Goal: Find specific page/section: Find specific page/section

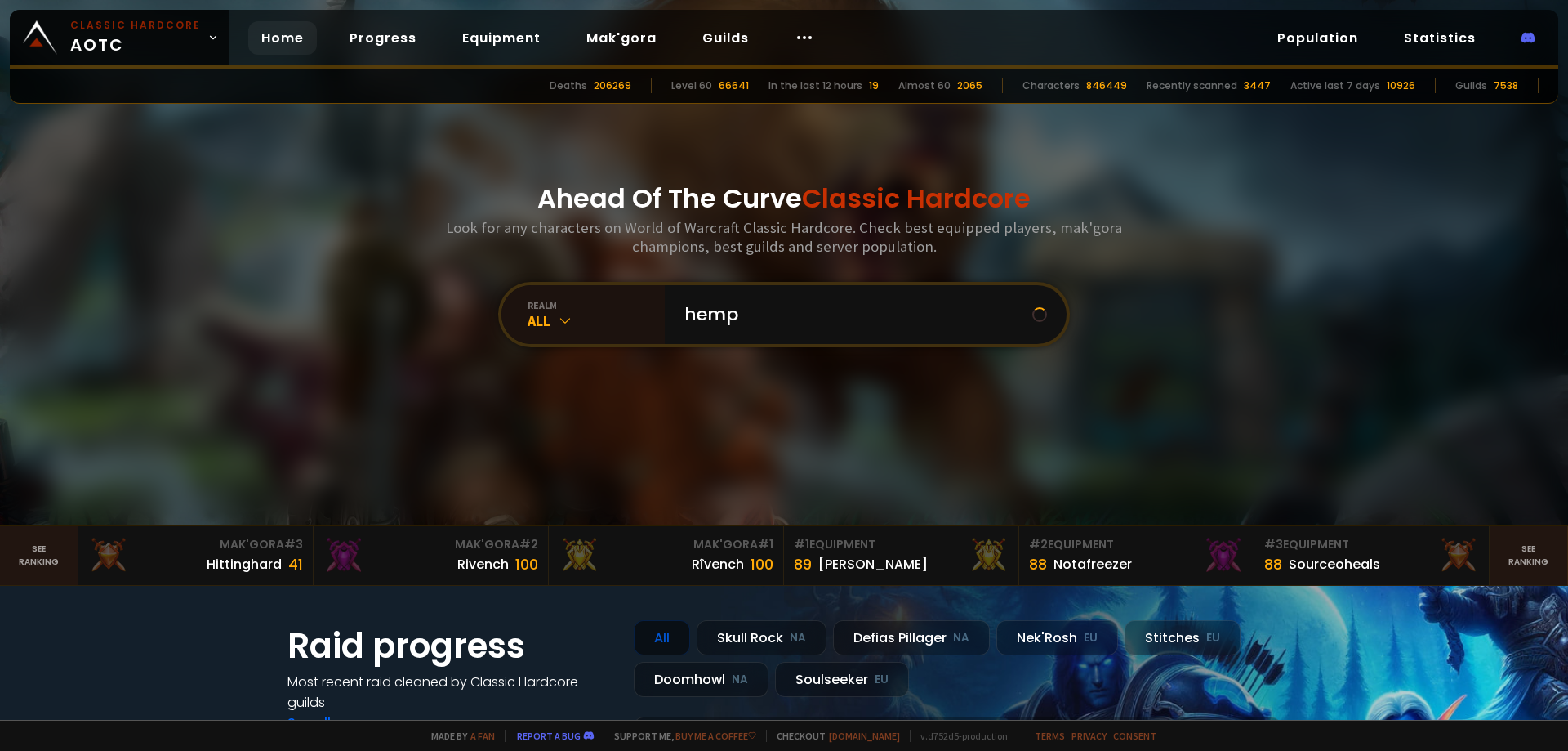
type input "[PERSON_NAME]"
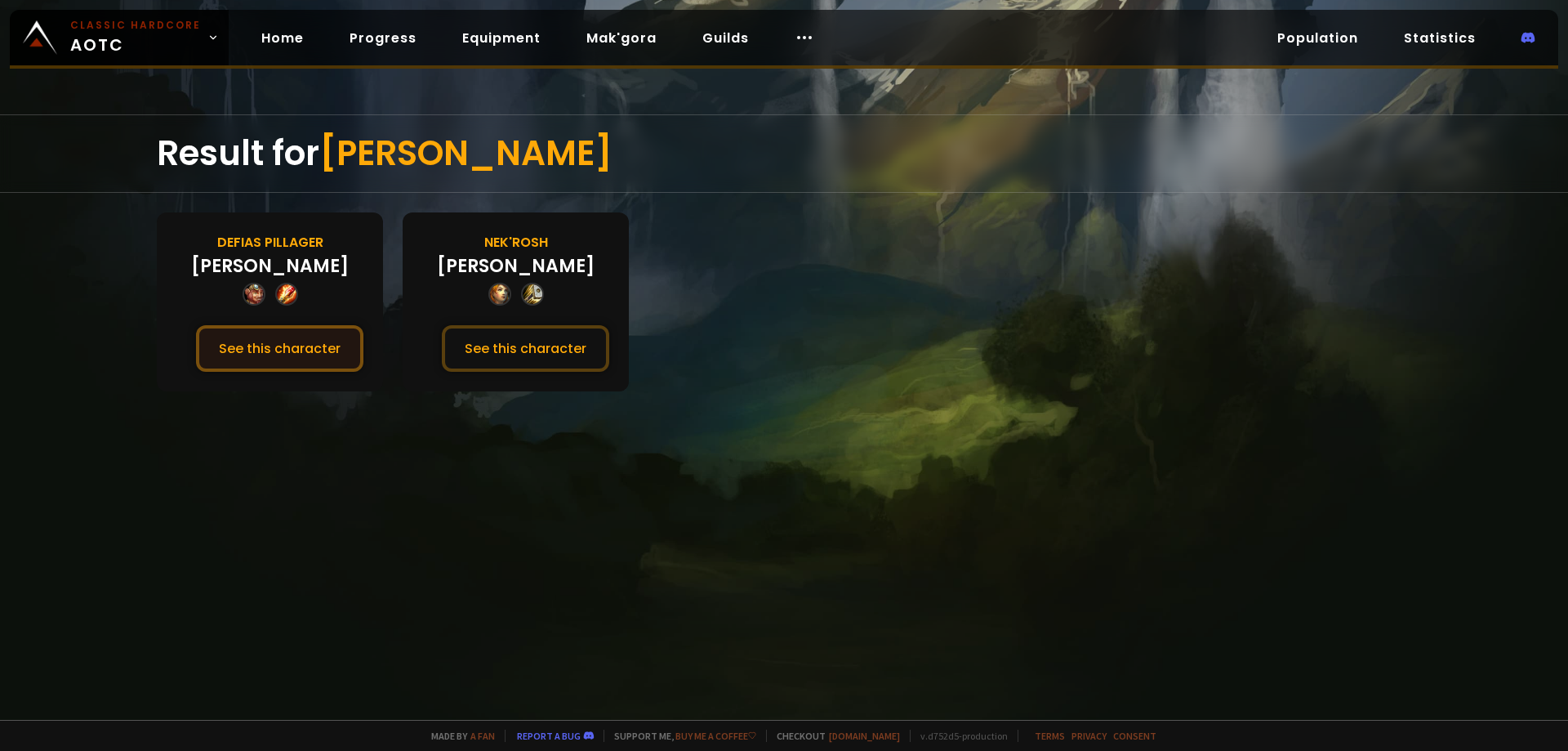
click at [275, 344] on button "See this character" at bounding box center [279, 349] width 167 height 47
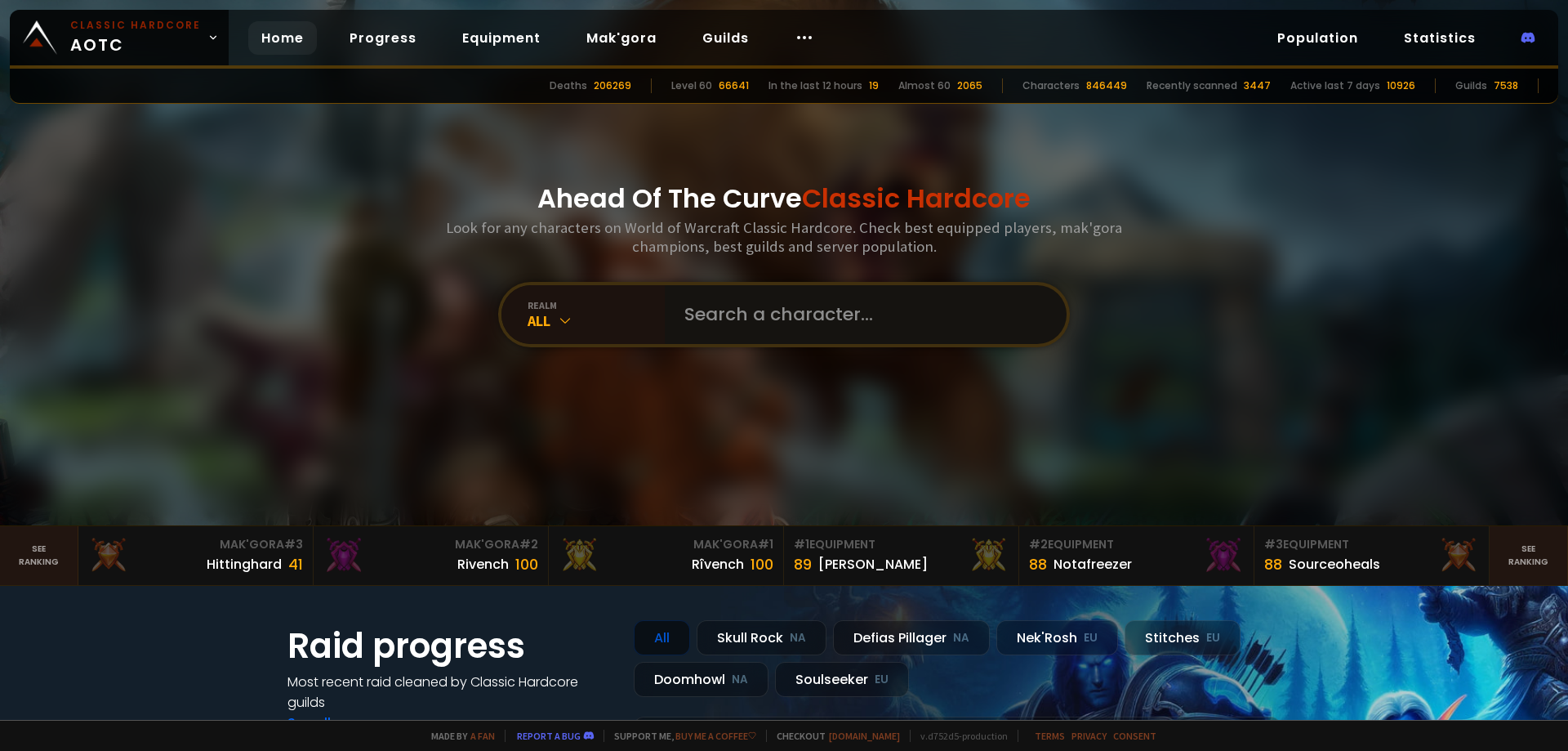
click at [756, 317] on input "text" at bounding box center [860, 314] width 373 height 59
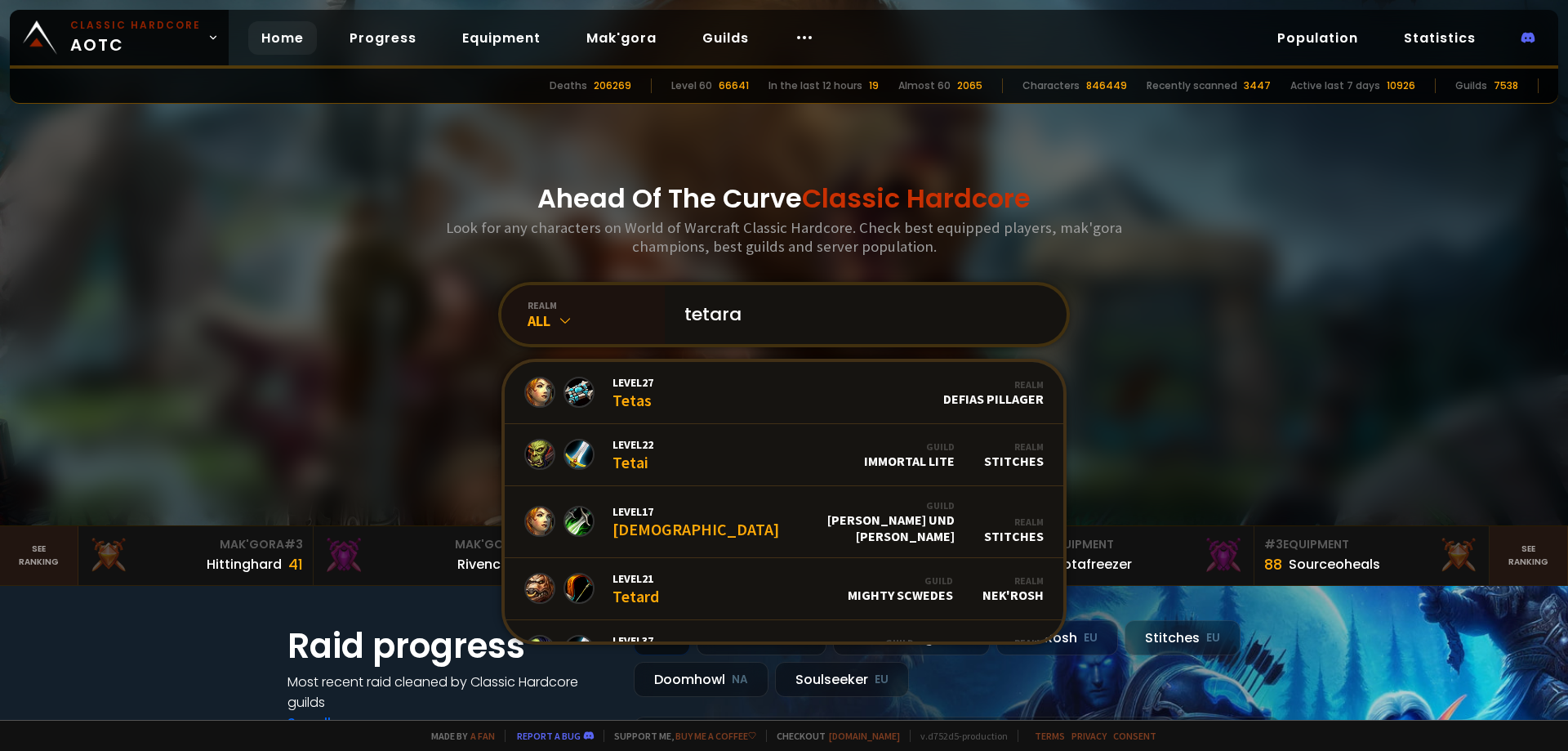
type input "tetaras"
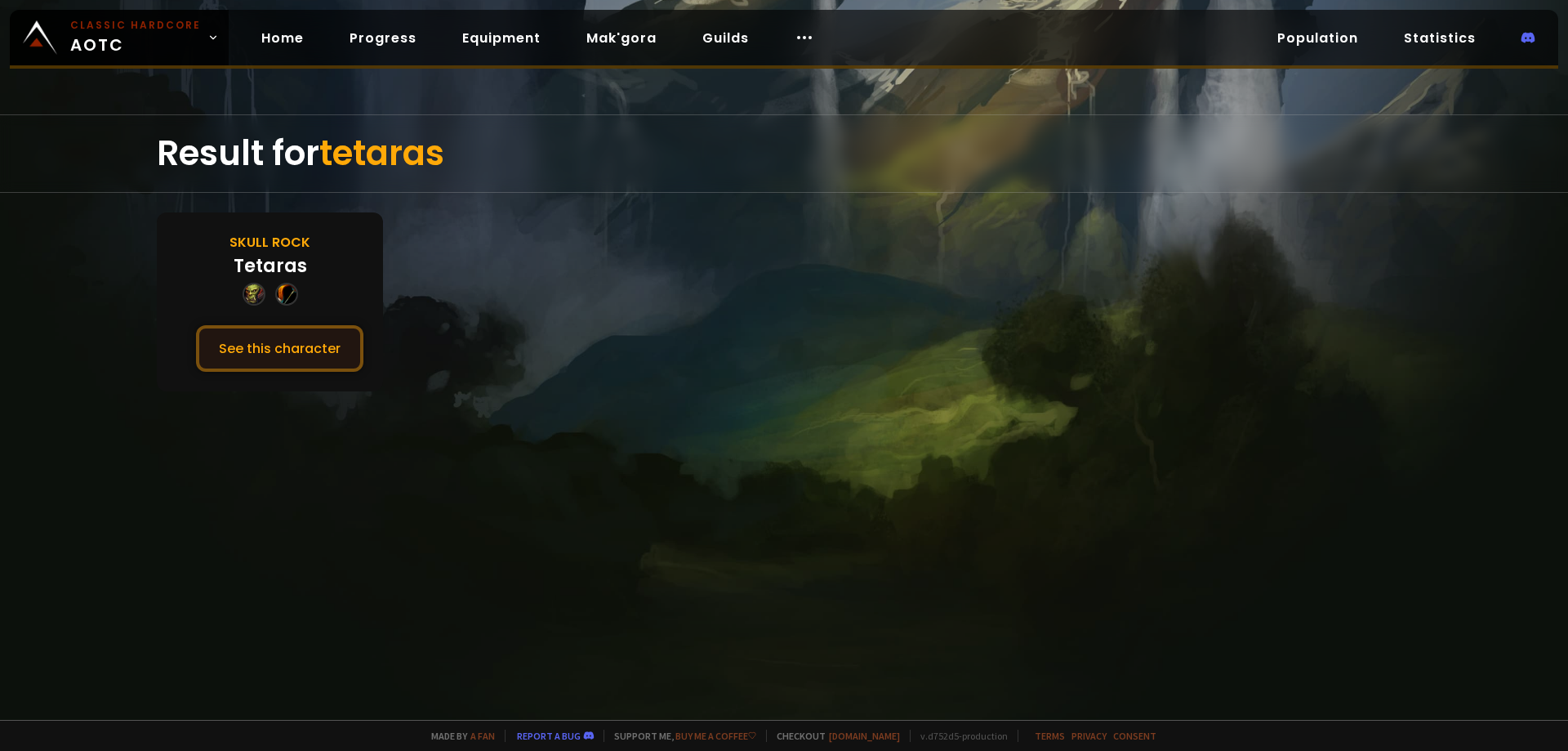
click at [284, 345] on button "See this character" at bounding box center [279, 349] width 167 height 47
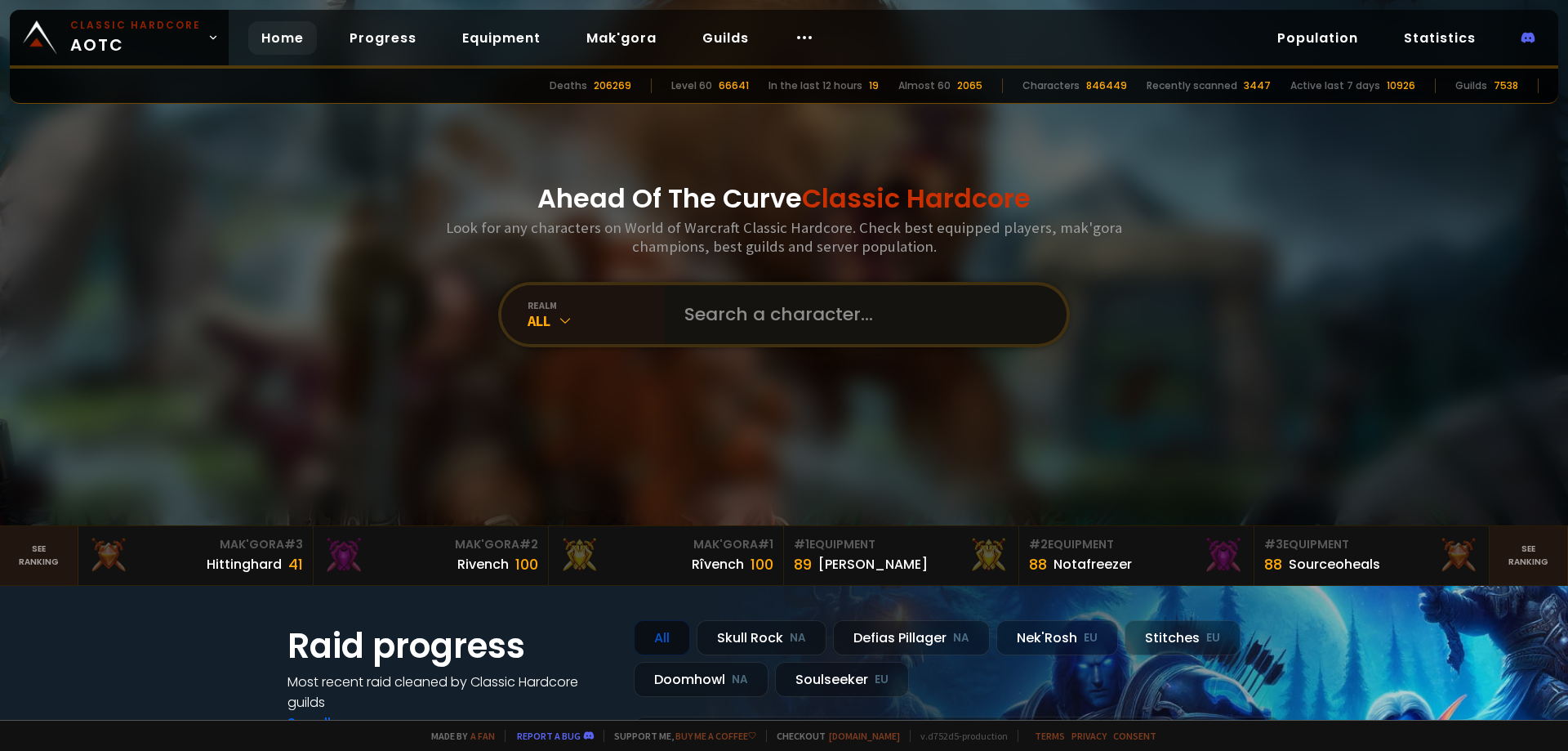
click at [724, 308] on input "text" at bounding box center [860, 314] width 373 height 59
type input "snq"
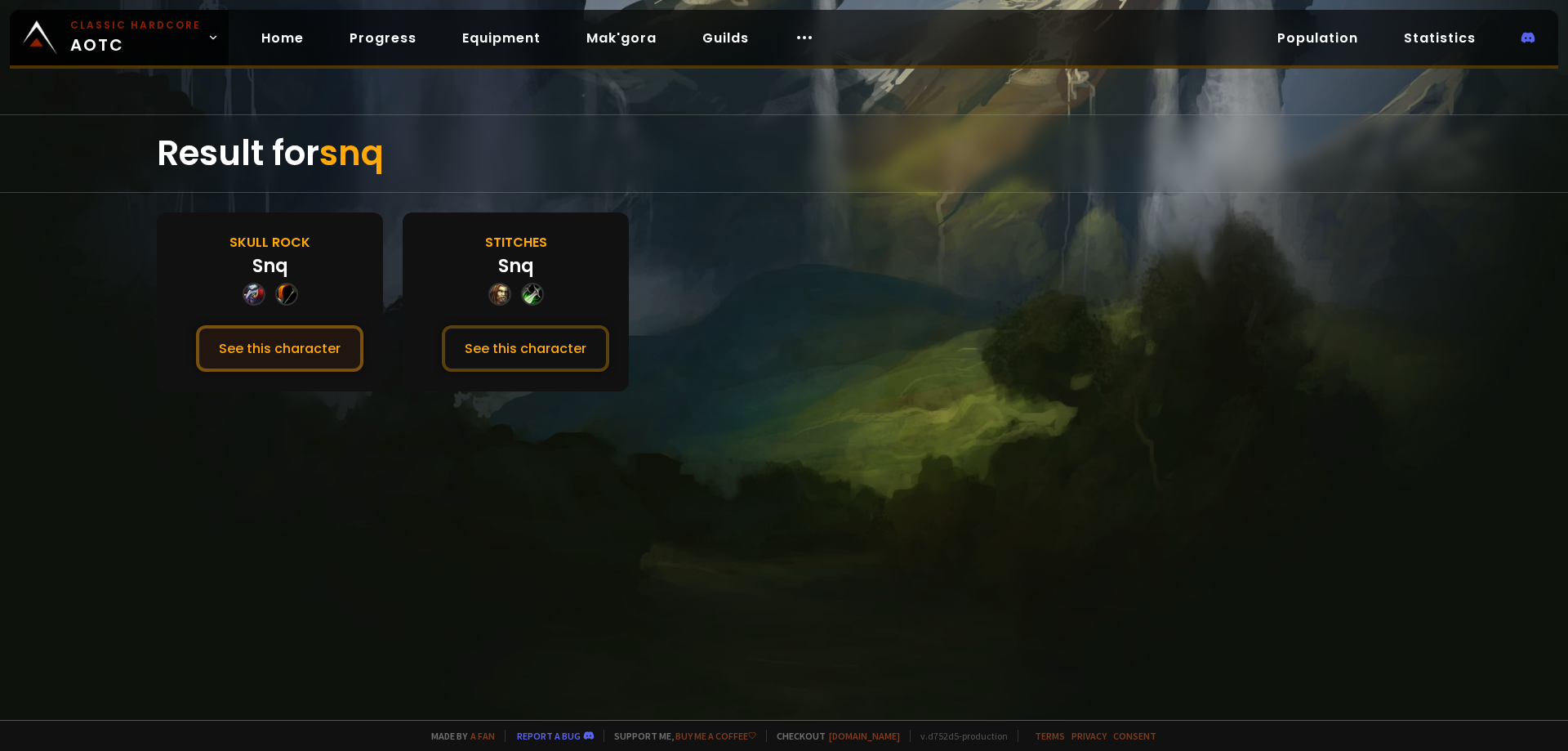
click at [305, 347] on button "See this character" at bounding box center [279, 349] width 167 height 47
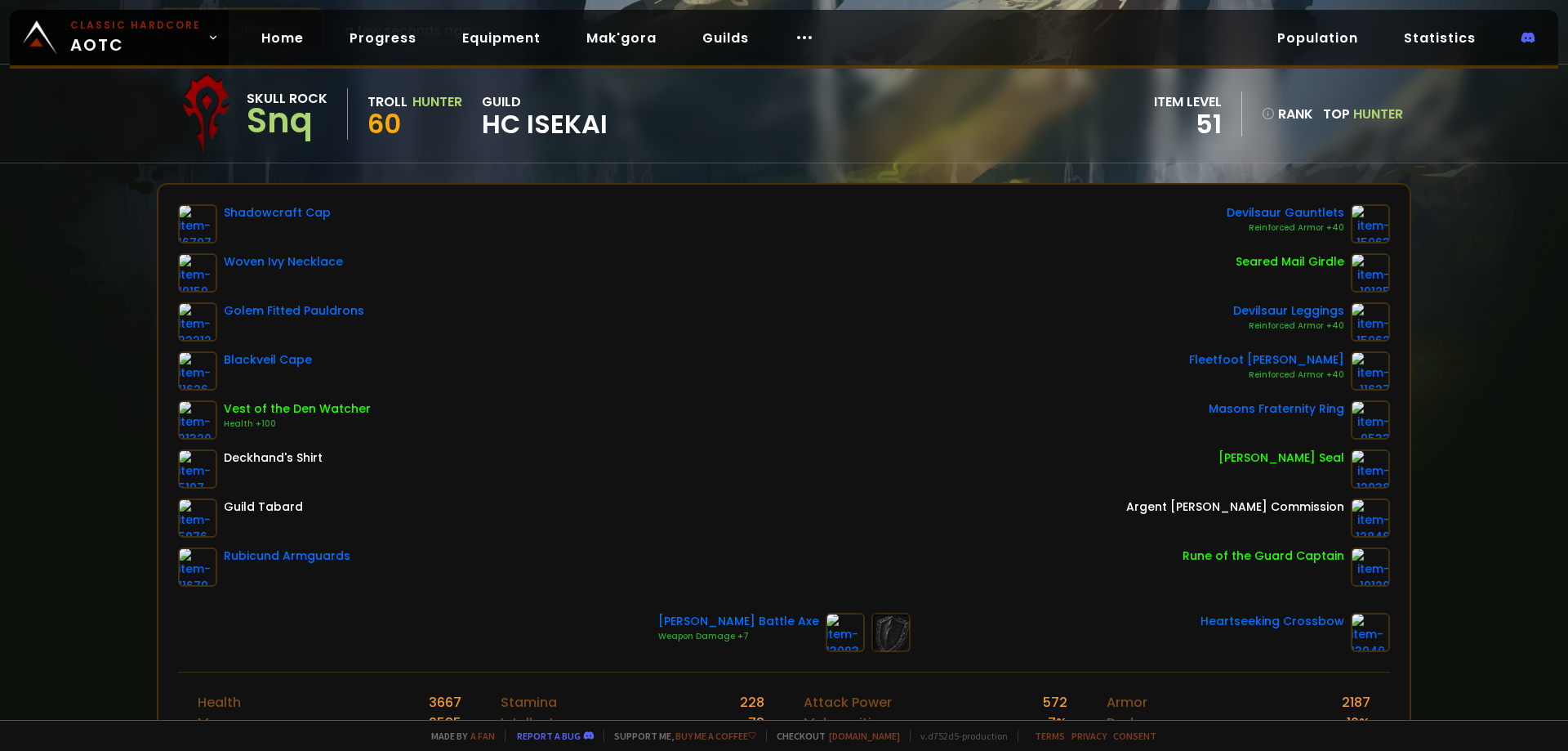
scroll to position [81, 0]
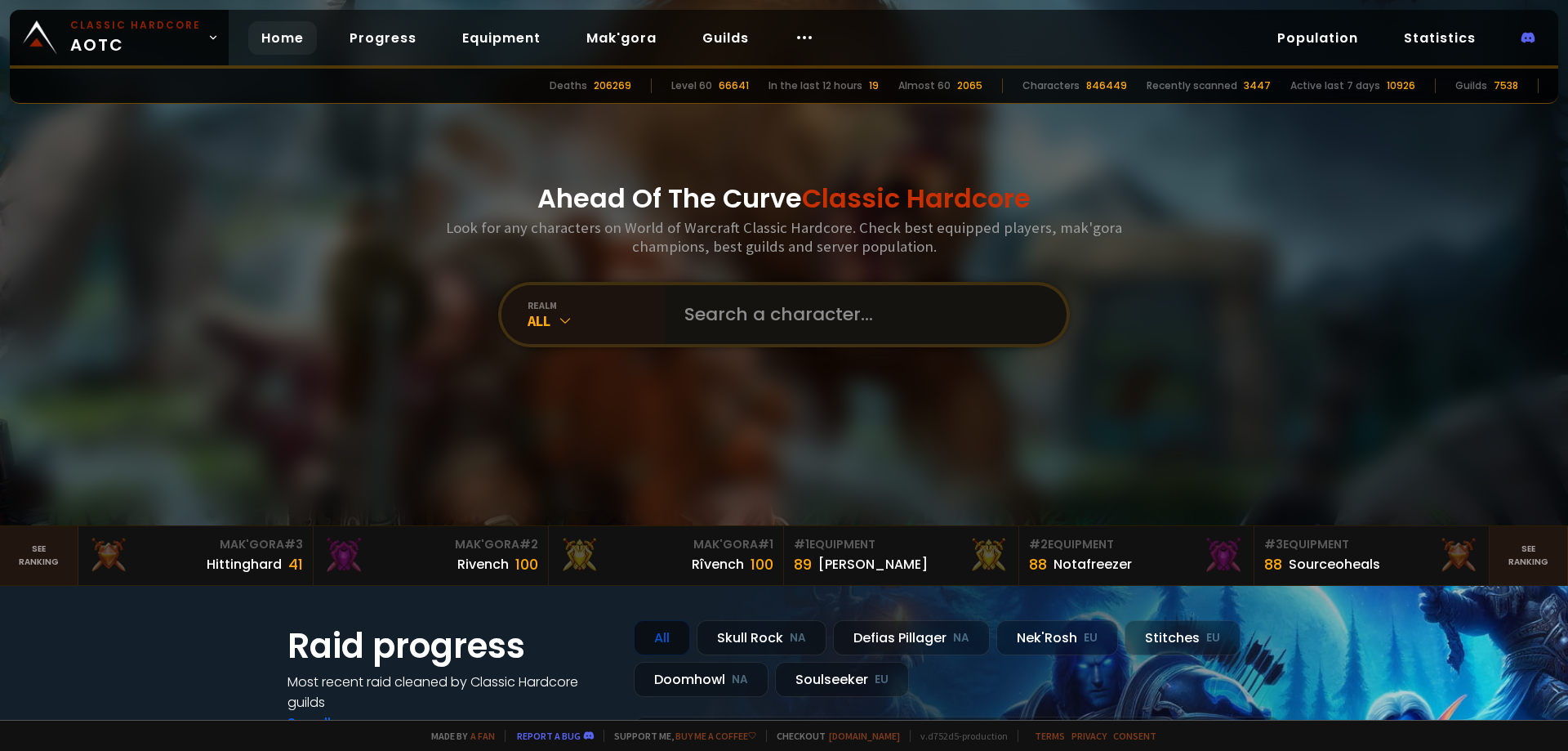
click at [705, 303] on input "text" at bounding box center [860, 314] width 373 height 59
type input "bustop"
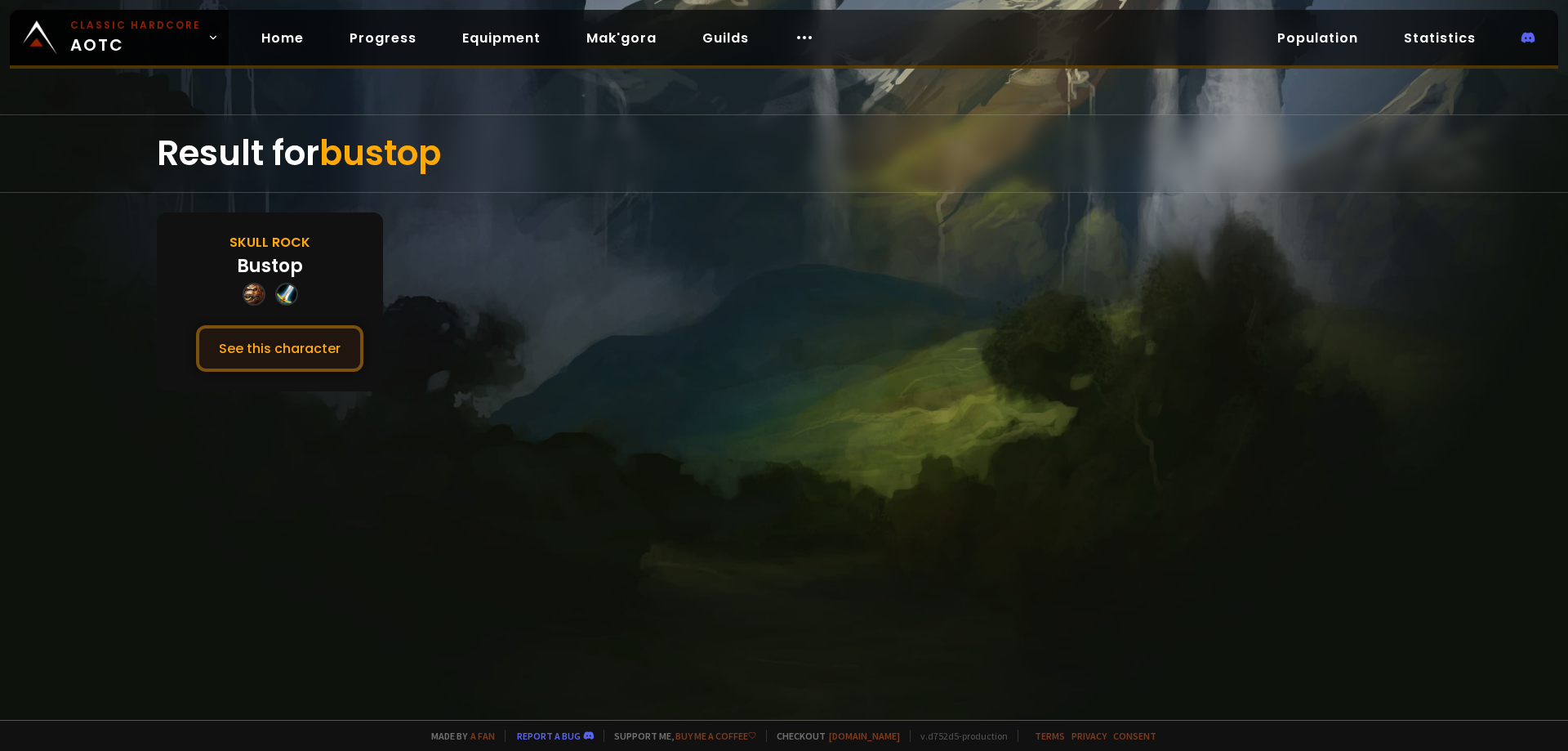
click at [272, 346] on button "See this character" at bounding box center [279, 349] width 167 height 47
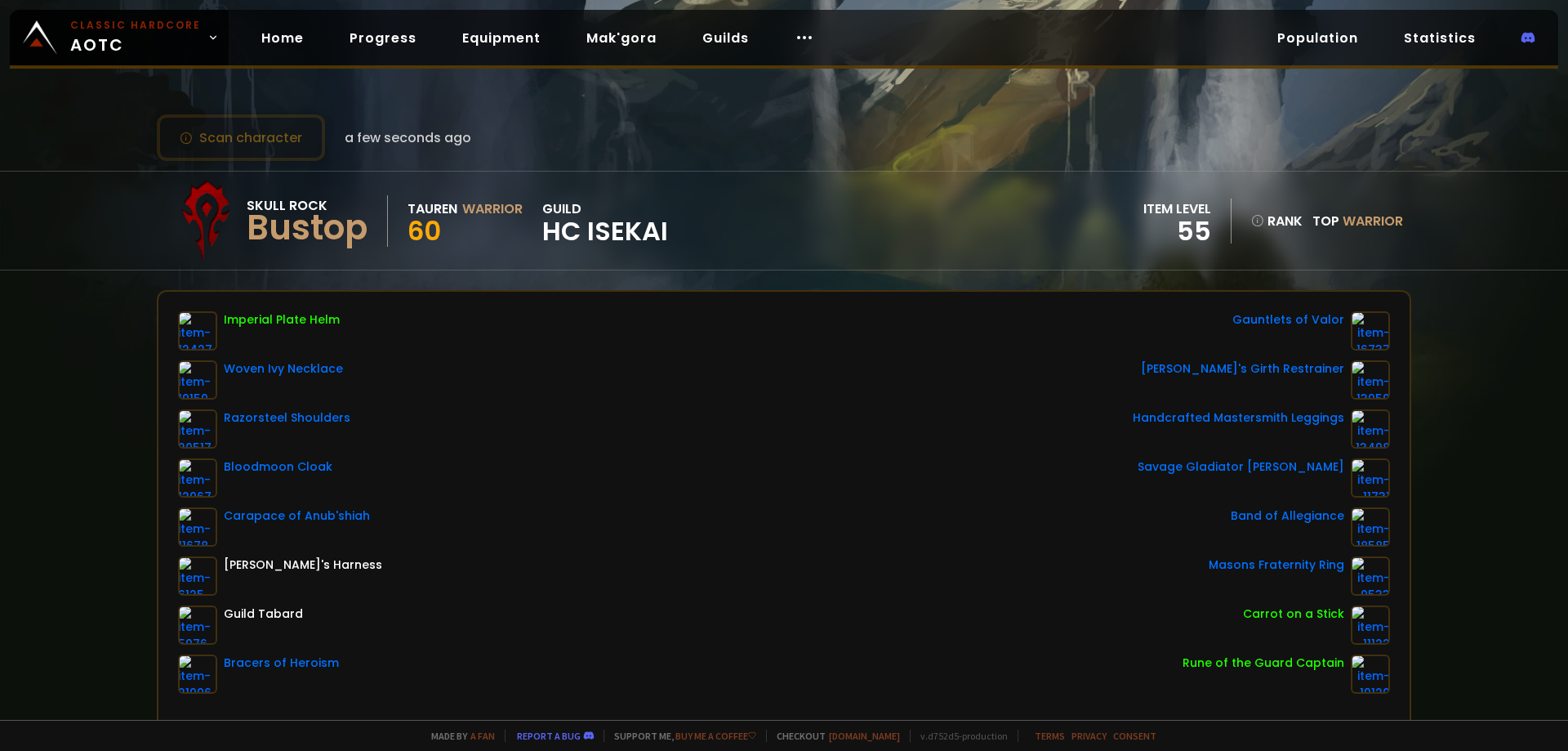
scroll to position [81, 0]
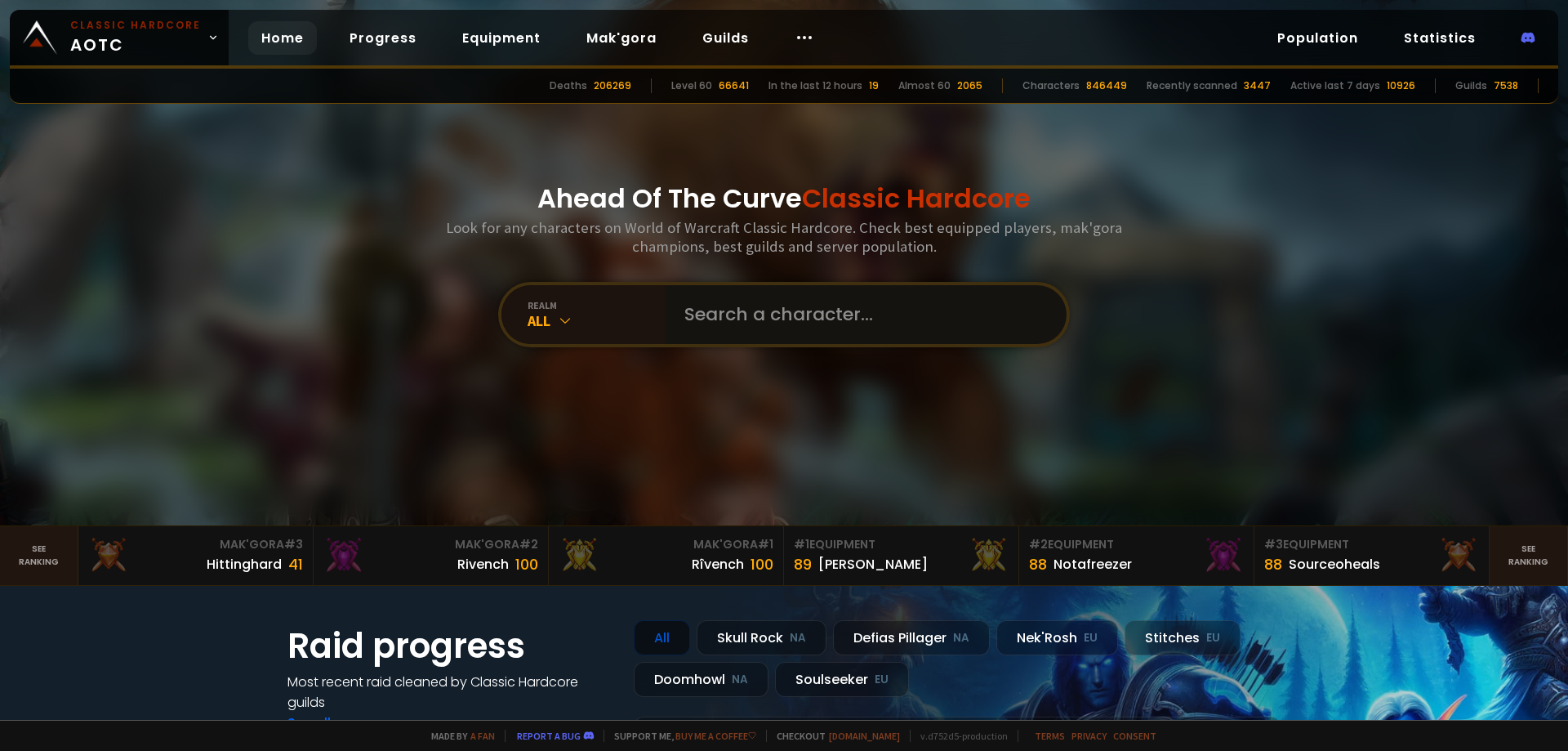
click at [708, 313] on input "text" at bounding box center [860, 314] width 373 height 59
type input "wig"
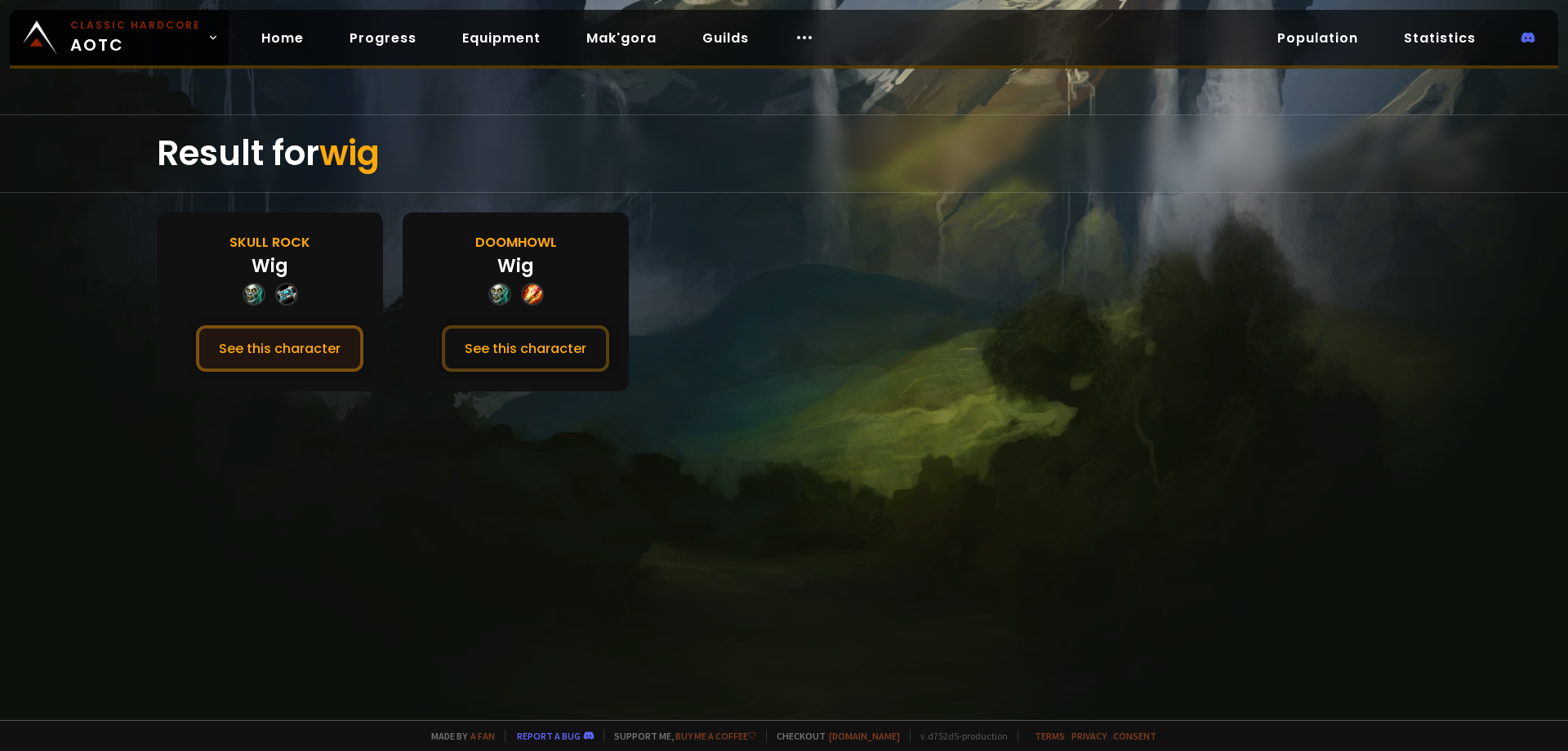
click at [244, 335] on button "See this character" at bounding box center [279, 349] width 167 height 47
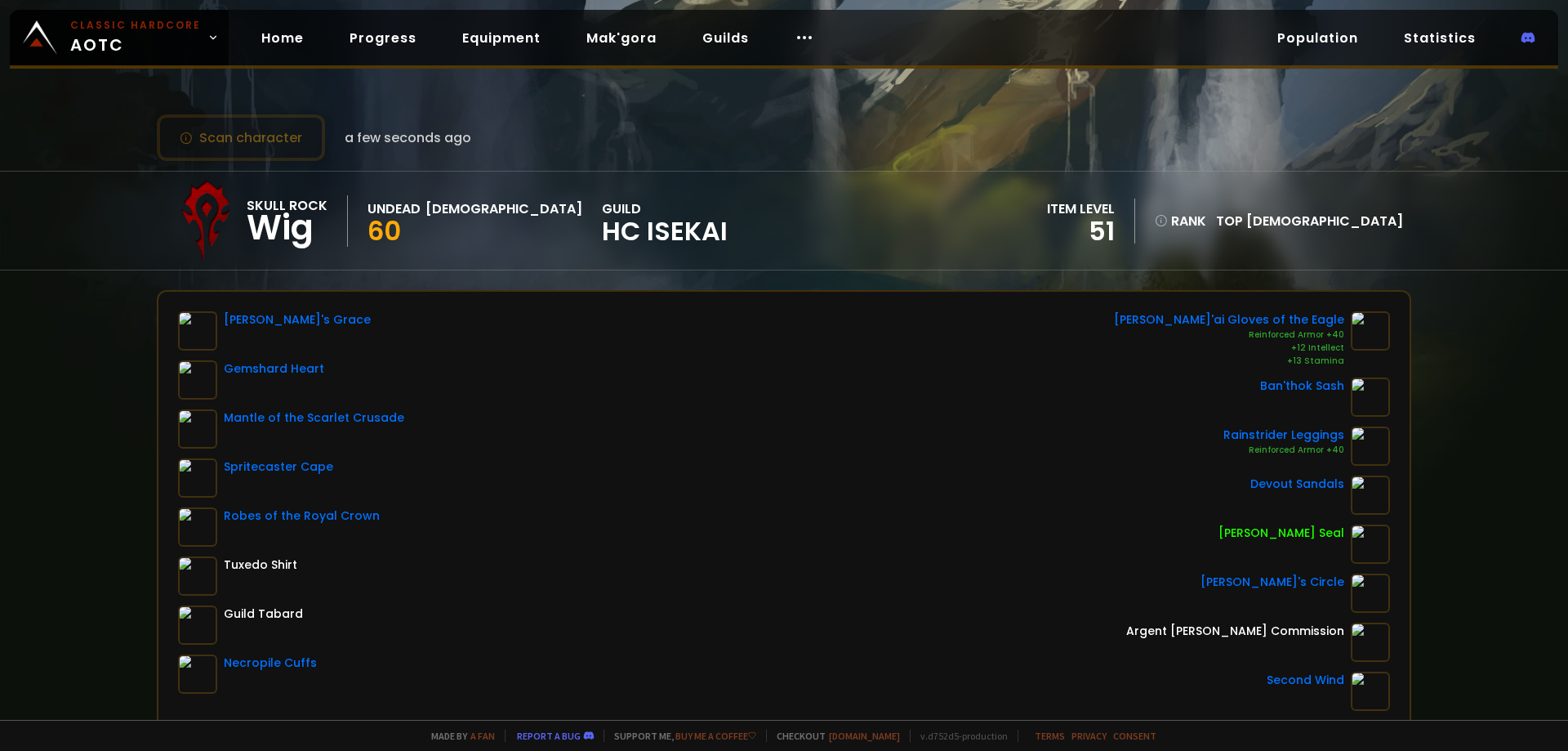
scroll to position [81, 0]
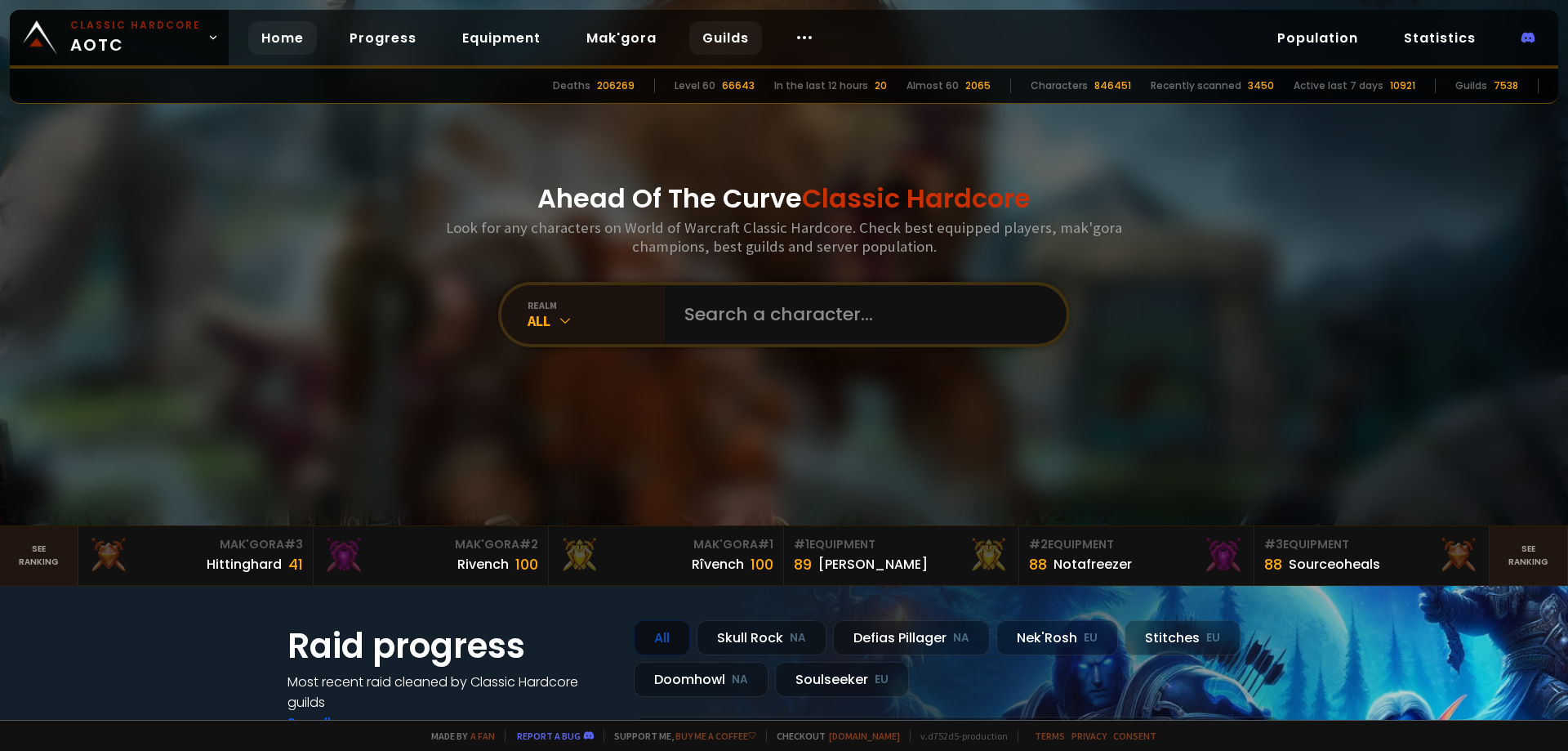
click at [723, 37] on link "Guilds" at bounding box center [725, 38] width 72 height 33
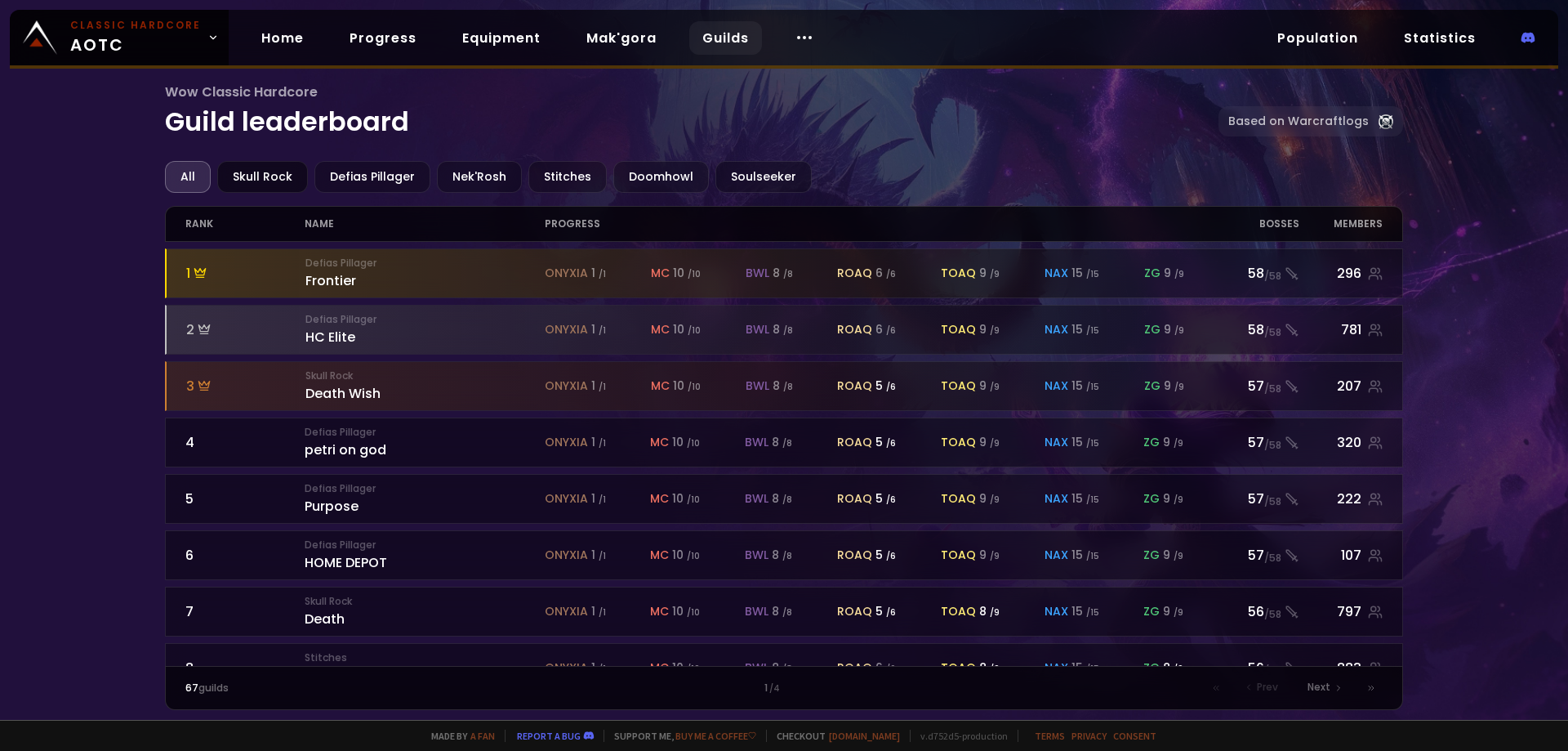
click at [268, 171] on div "Skull Rock" at bounding box center [262, 176] width 91 height 32
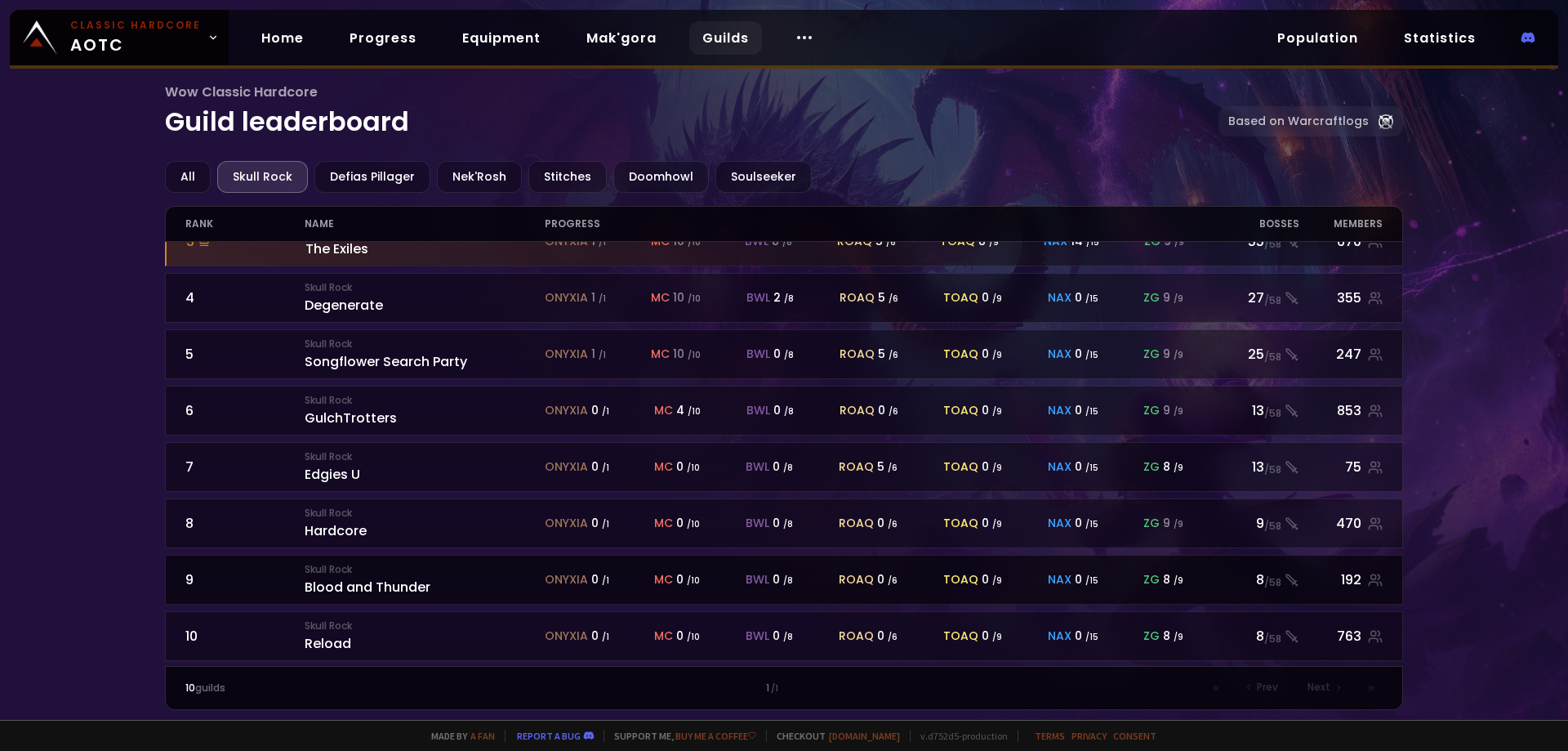
scroll to position [146, 0]
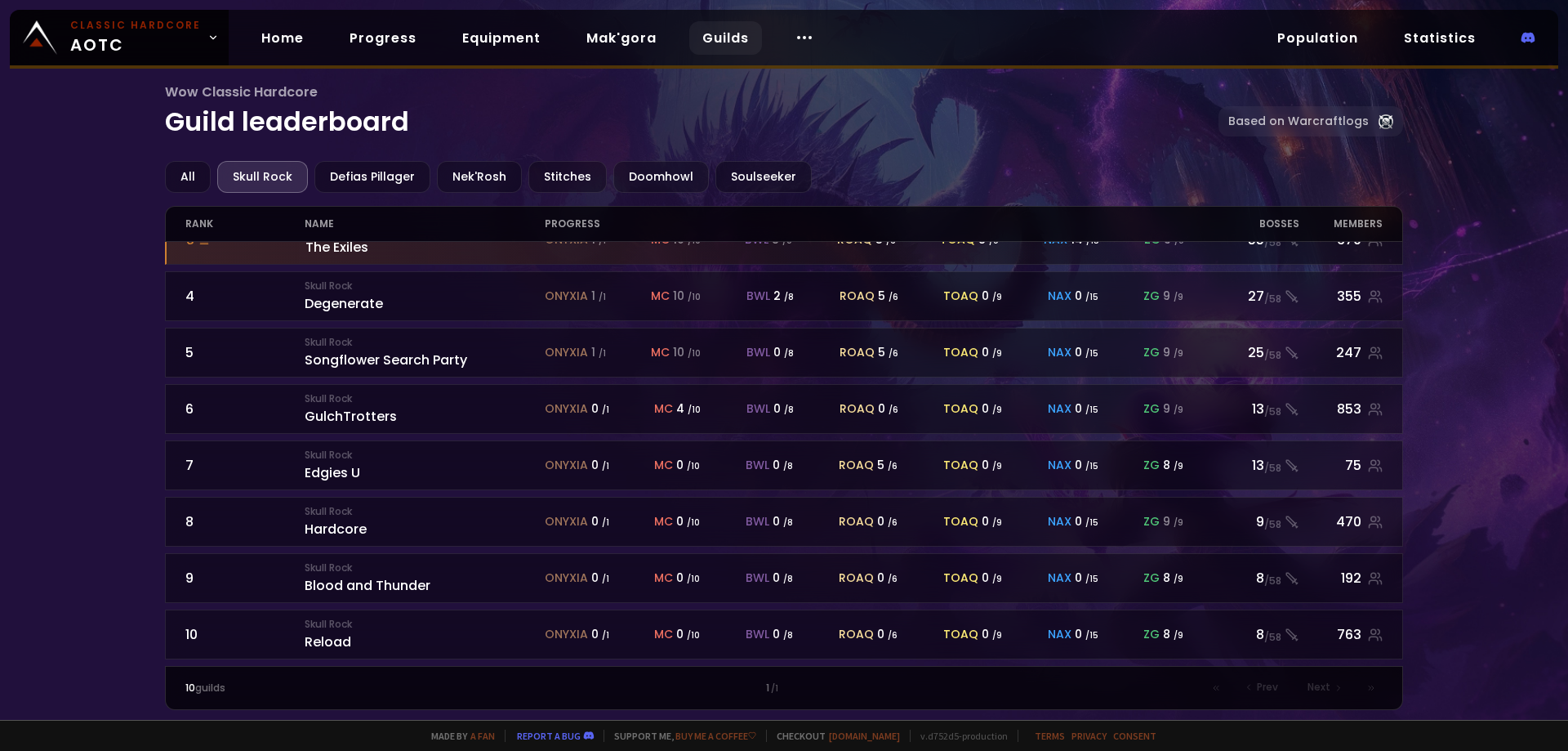
click at [1330, 689] on span "Next" at bounding box center [1318, 686] width 23 height 15
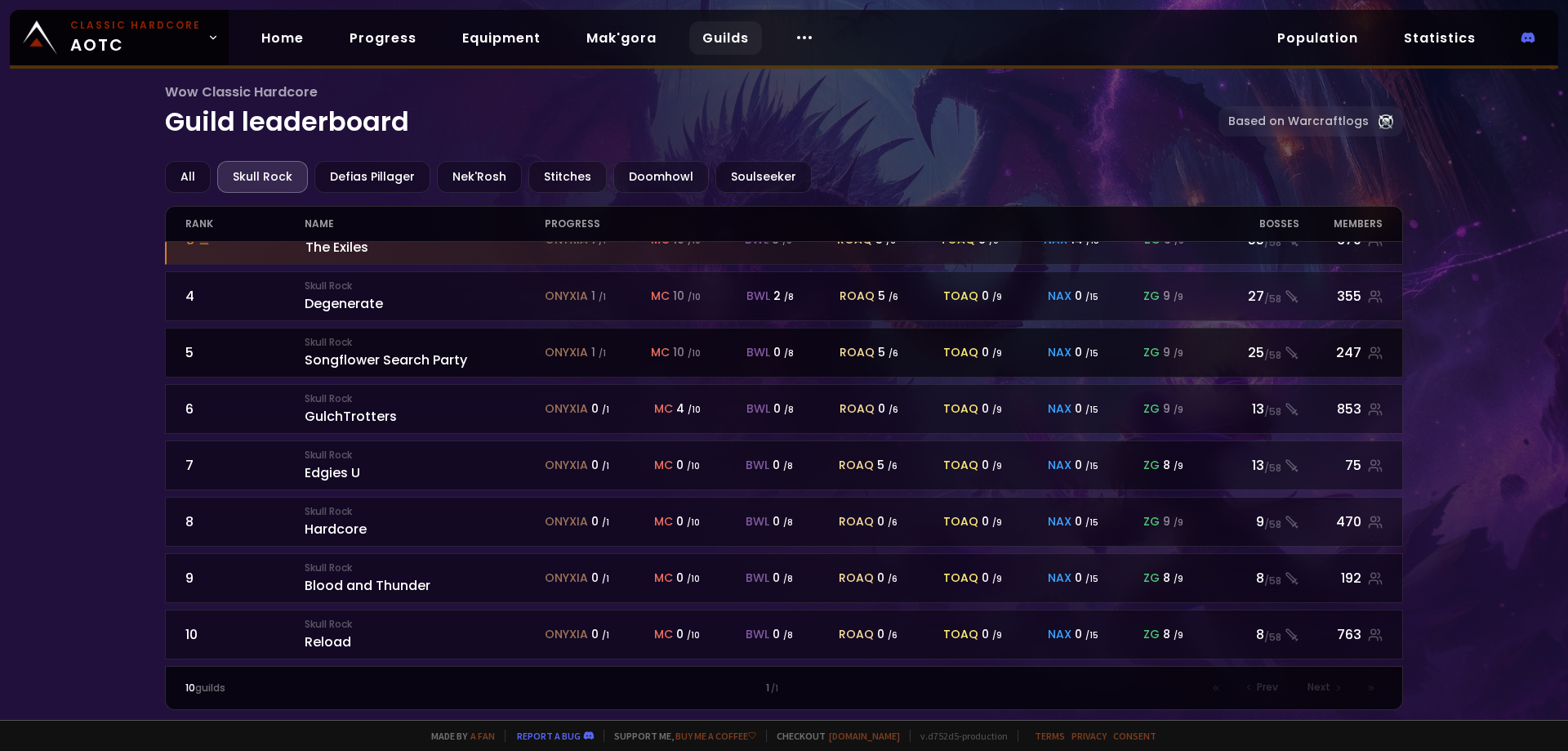
click at [412, 361] on div "Skull Rock Songflower Search Party" at bounding box center [424, 352] width 240 height 35
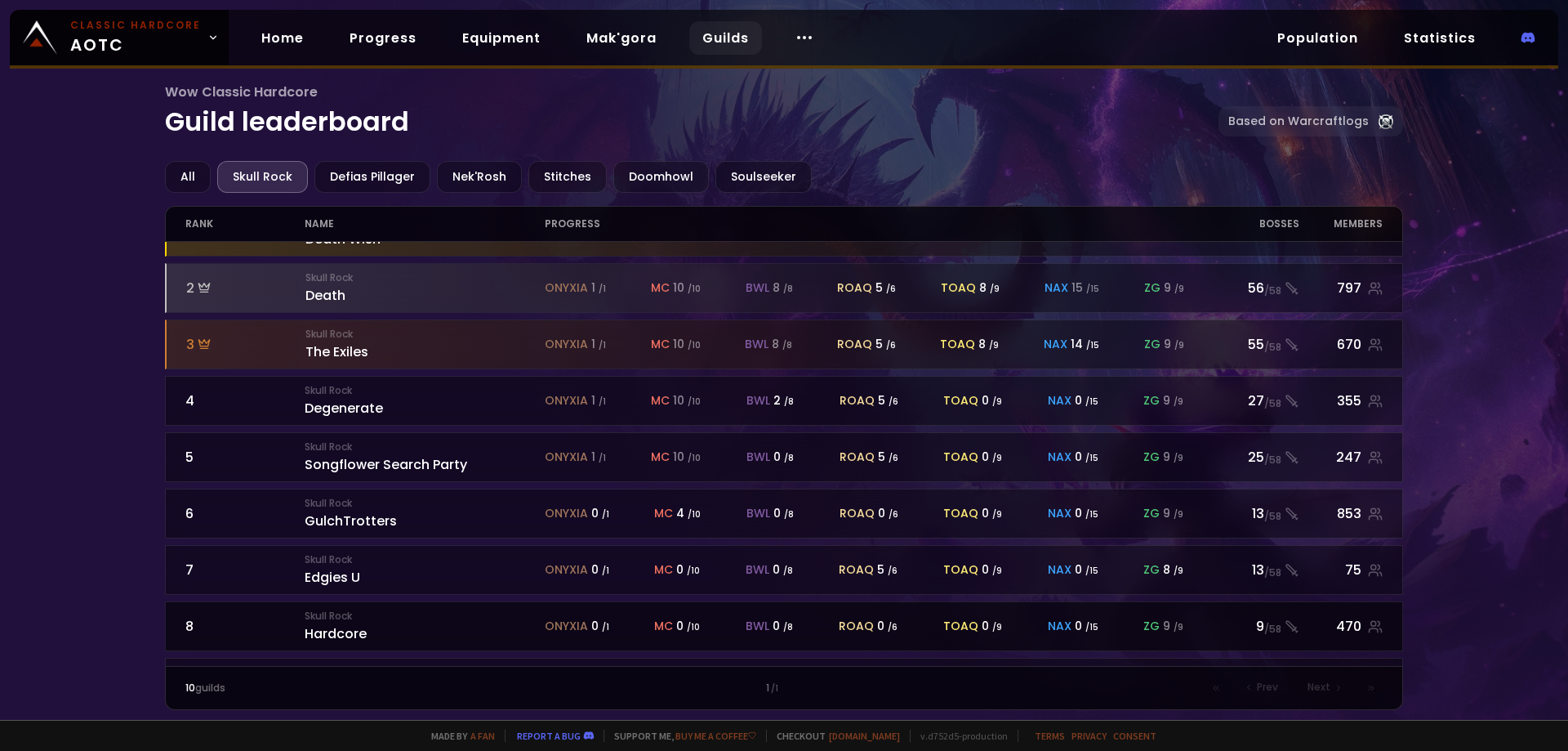
scroll to position [146, 0]
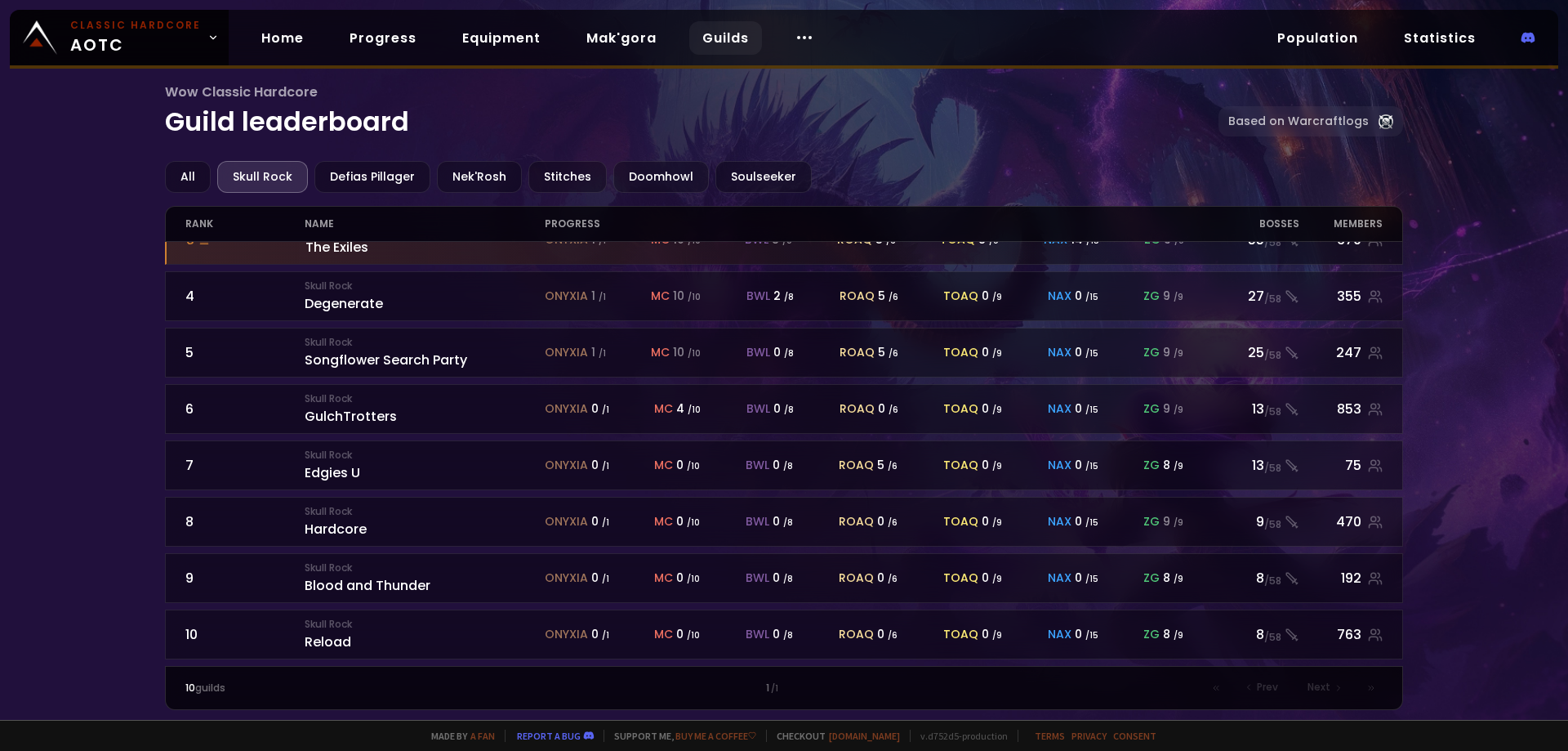
click at [1326, 688] on span "Next" at bounding box center [1318, 686] width 23 height 15
click at [1371, 689] on icon at bounding box center [1370, 687] width 3 height 4
click at [1323, 684] on span "Next" at bounding box center [1318, 686] width 23 height 15
click at [1272, 687] on span "Prev" at bounding box center [1268, 686] width 22 height 15
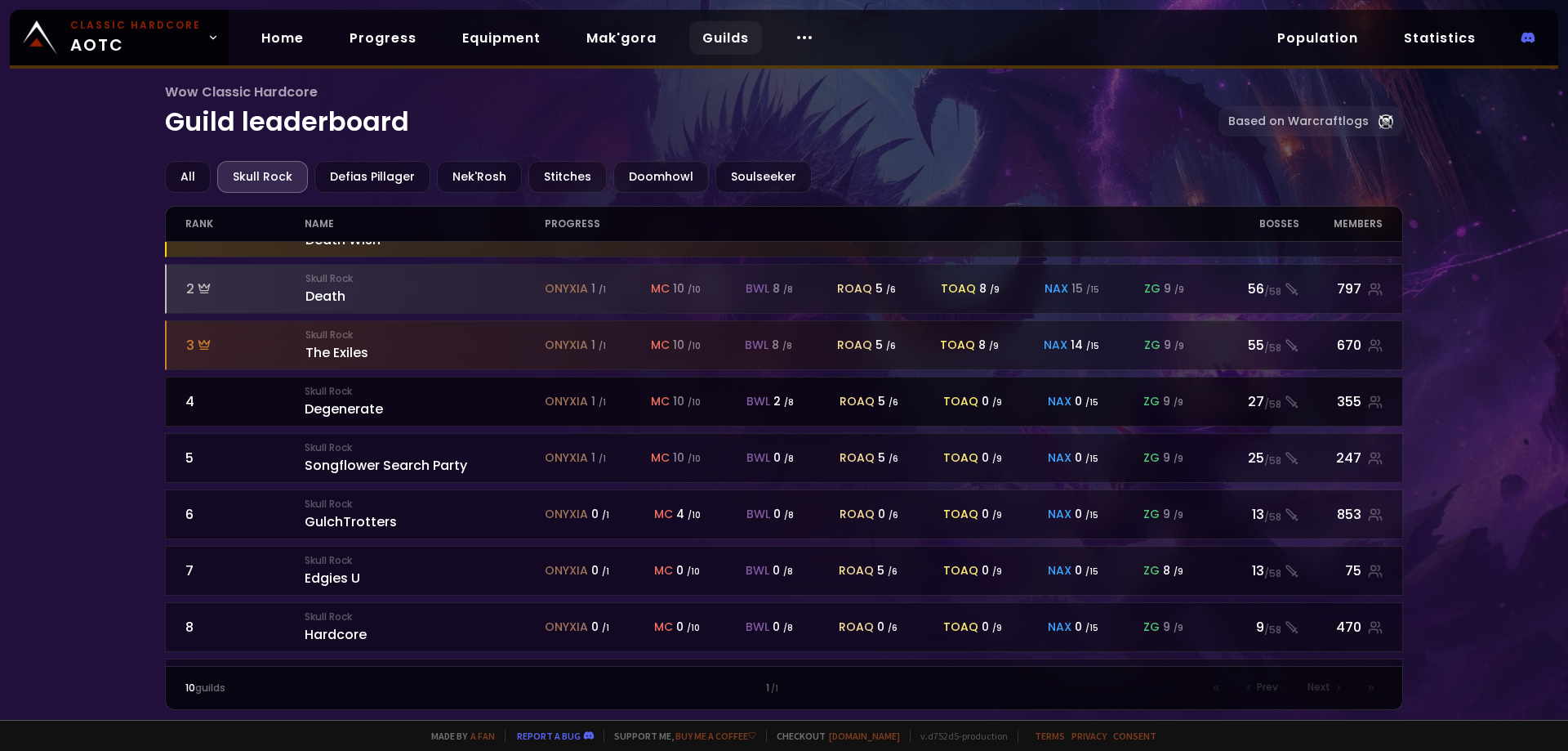
scroll to position [0, 0]
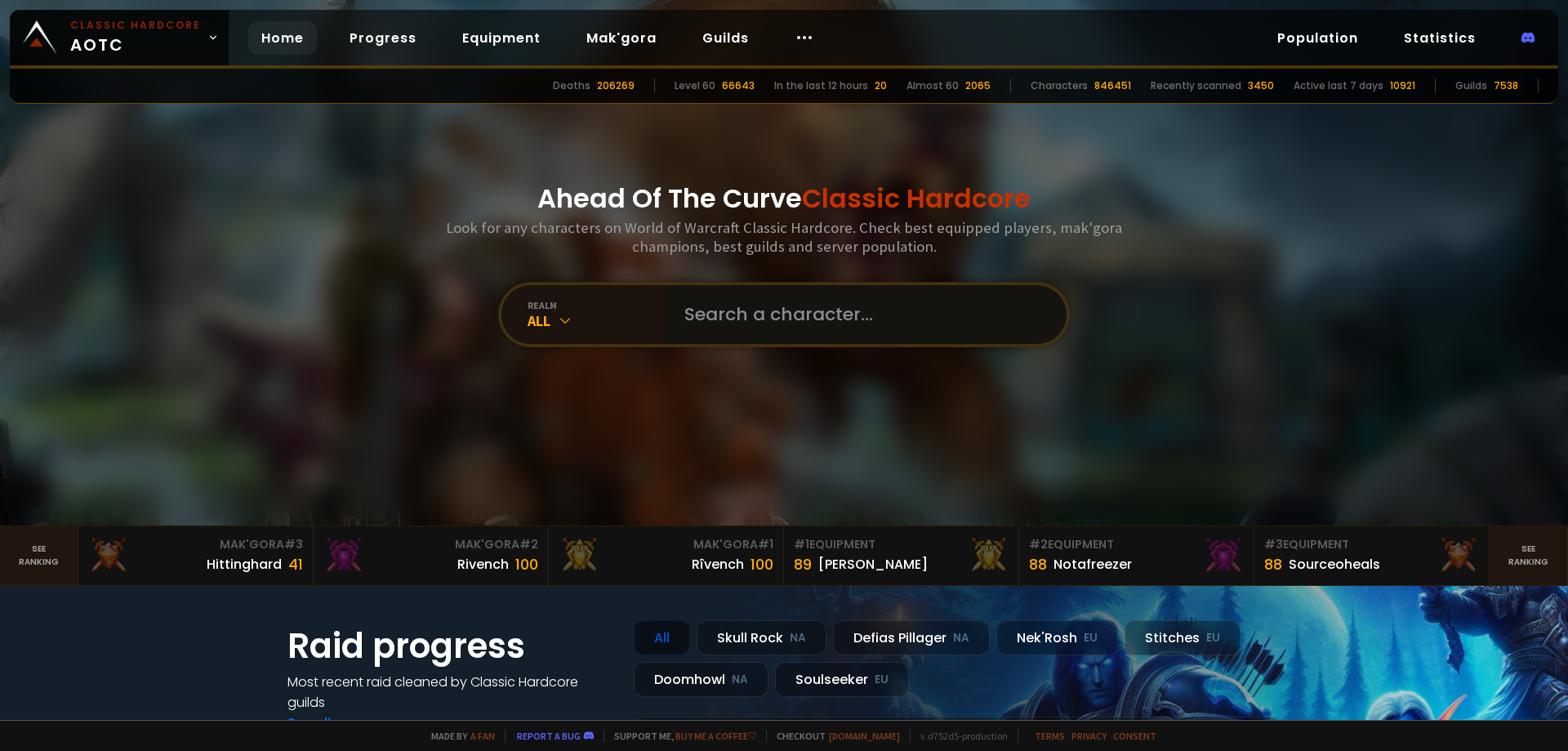
click at [739, 324] on input "text" at bounding box center [860, 314] width 373 height 59
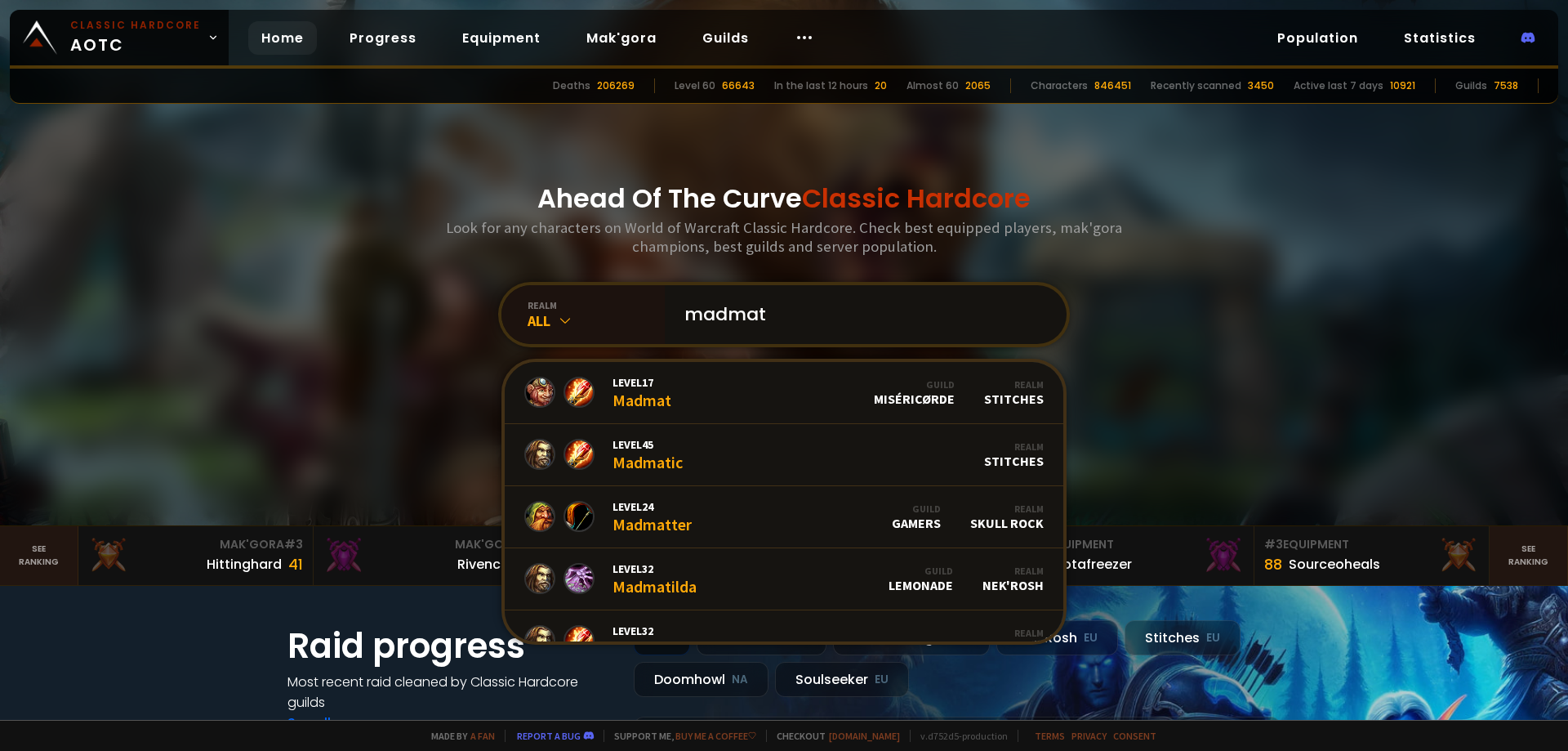
type input "madmatz"
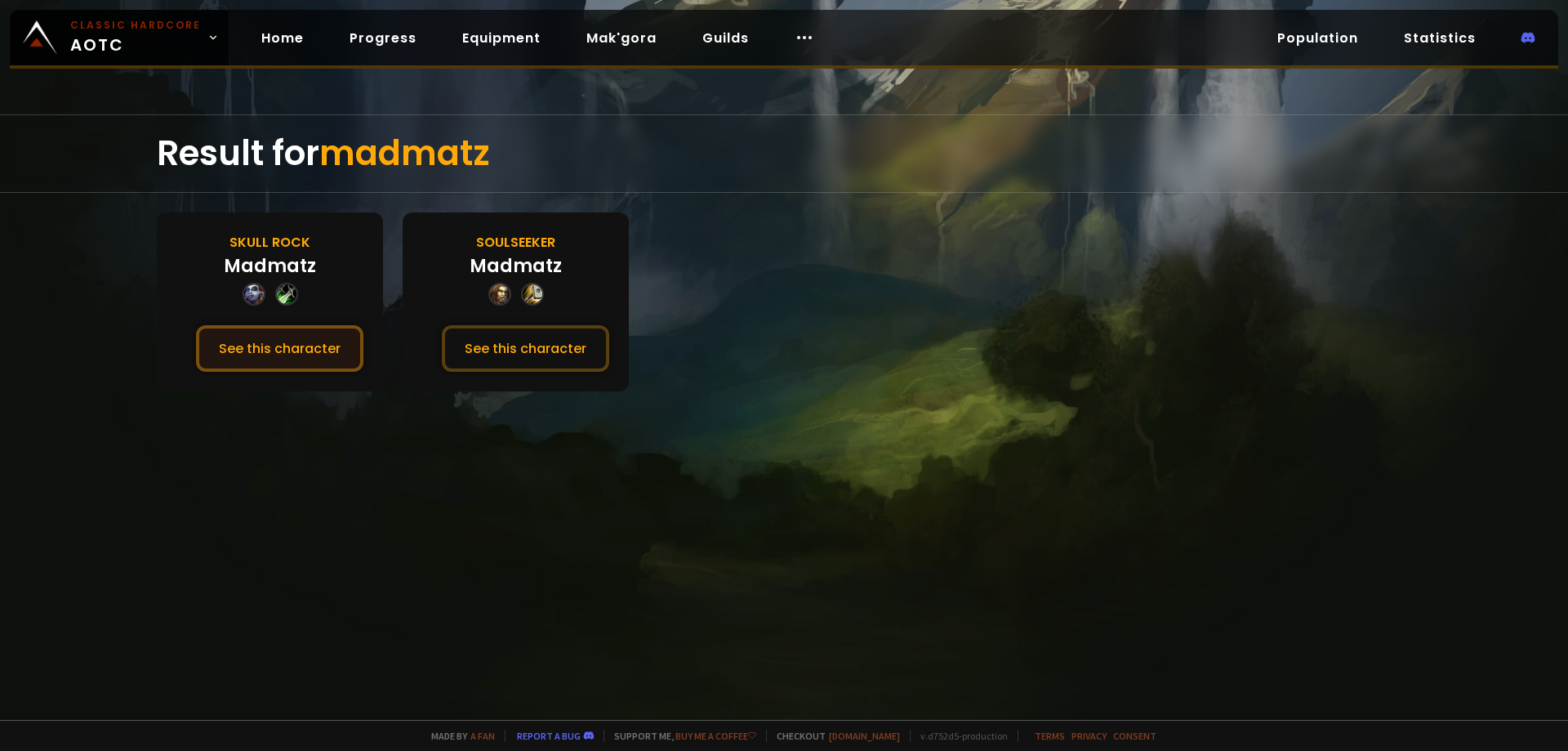
click at [297, 353] on button "See this character" at bounding box center [279, 349] width 167 height 47
